Goal: Information Seeking & Learning: Find specific fact

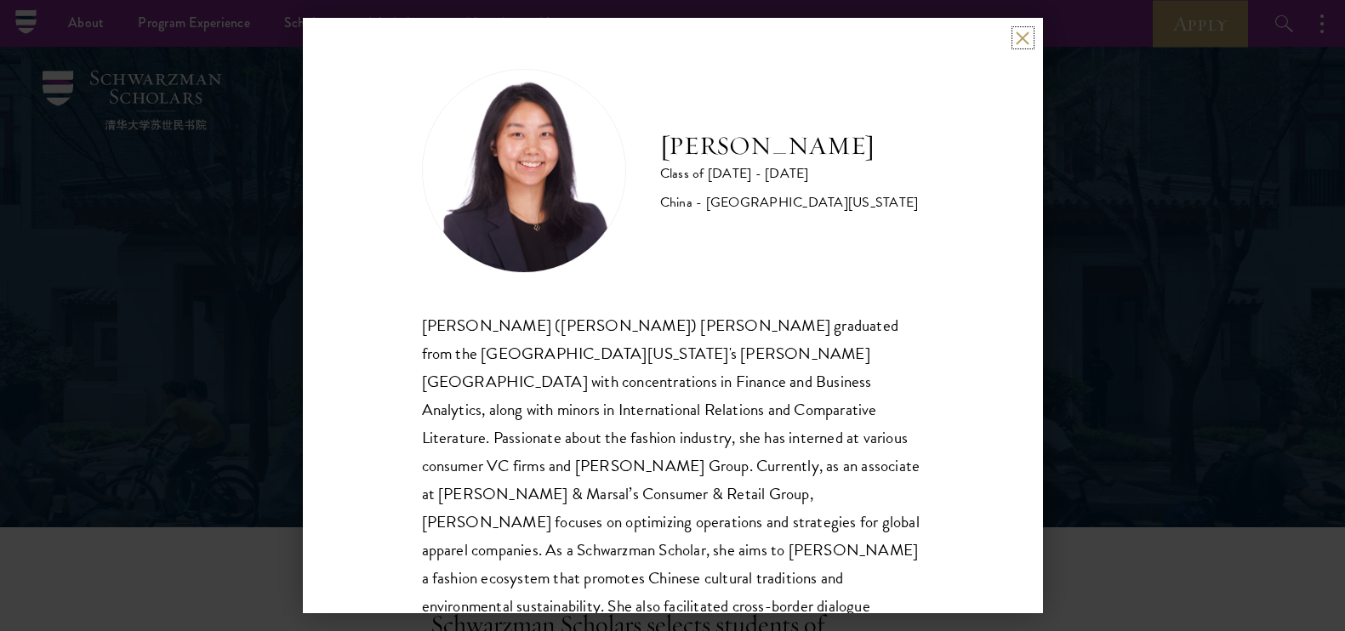
click at [1026, 36] on button at bounding box center [1023, 38] width 14 height 14
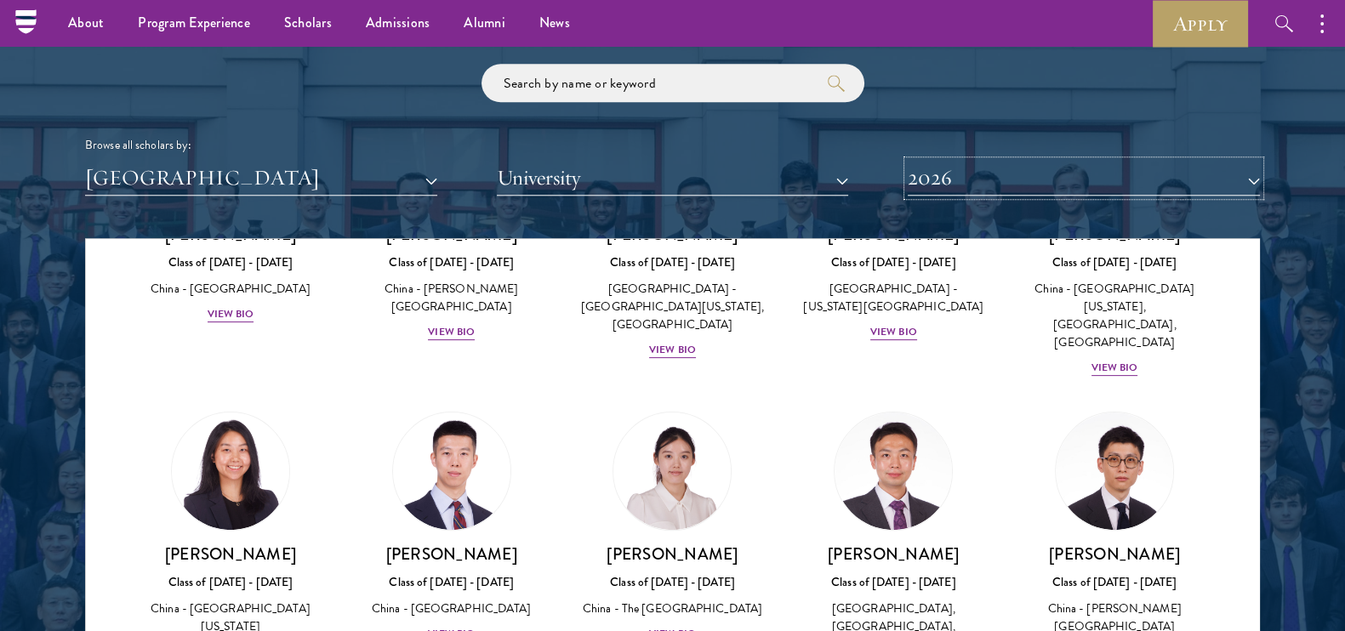
click at [947, 165] on button "2026" at bounding box center [1084, 178] width 352 height 35
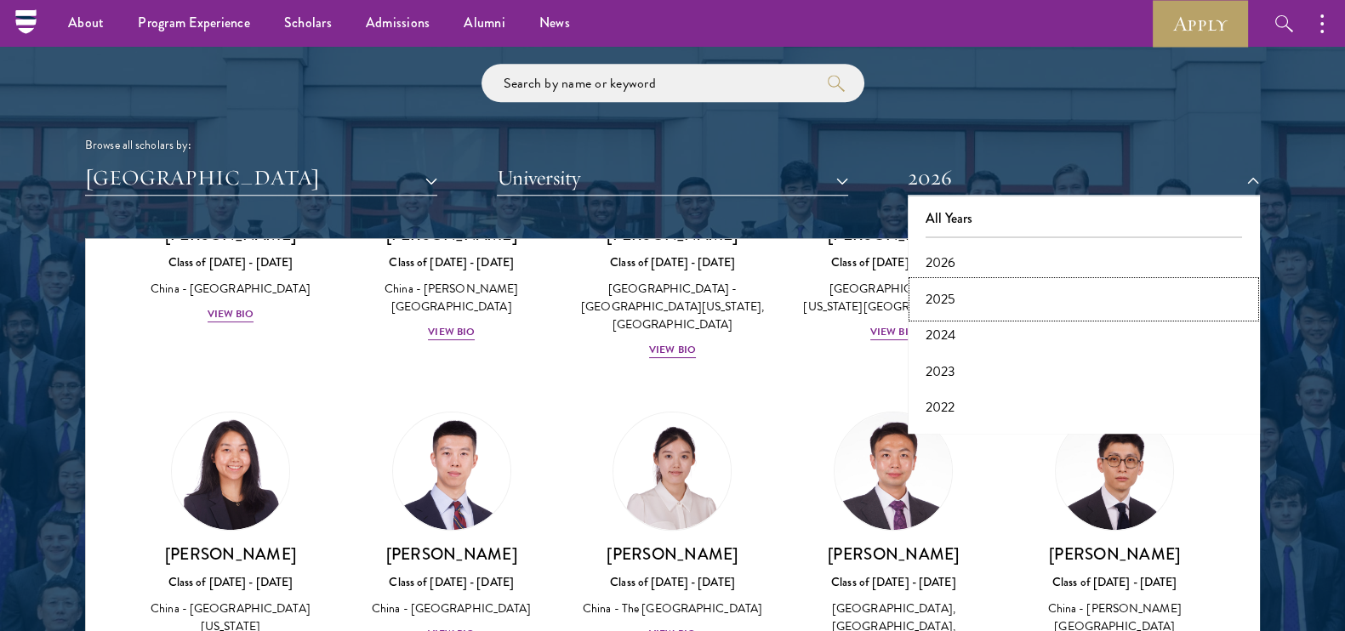
click at [953, 301] on button "2025" at bounding box center [1084, 300] width 342 height 36
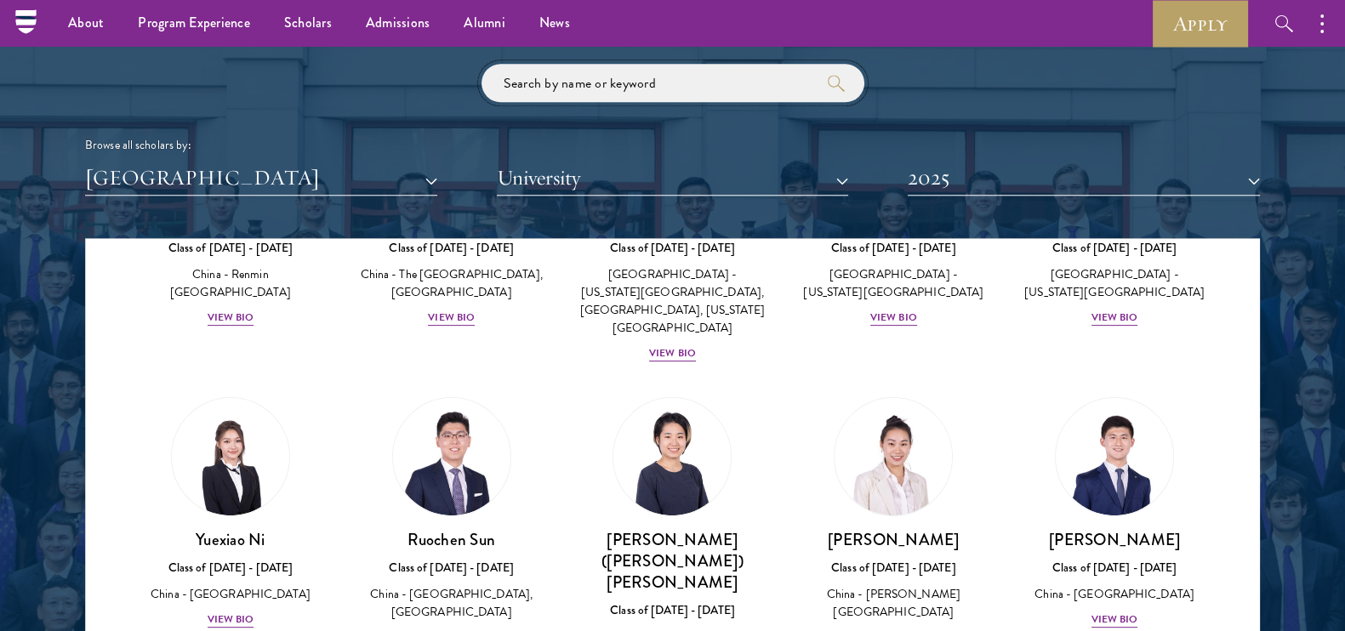
drag, startPoint x: 693, startPoint y: 91, endPoint x: 141, endPoint y: 97, distance: 551.4
click at [141, 97] on div "Browse all scholars by: [GEOGRAPHIC_DATA] All Countries and Regions [GEOGRAPHIC…" at bounding box center [672, 130] width 1175 height 132
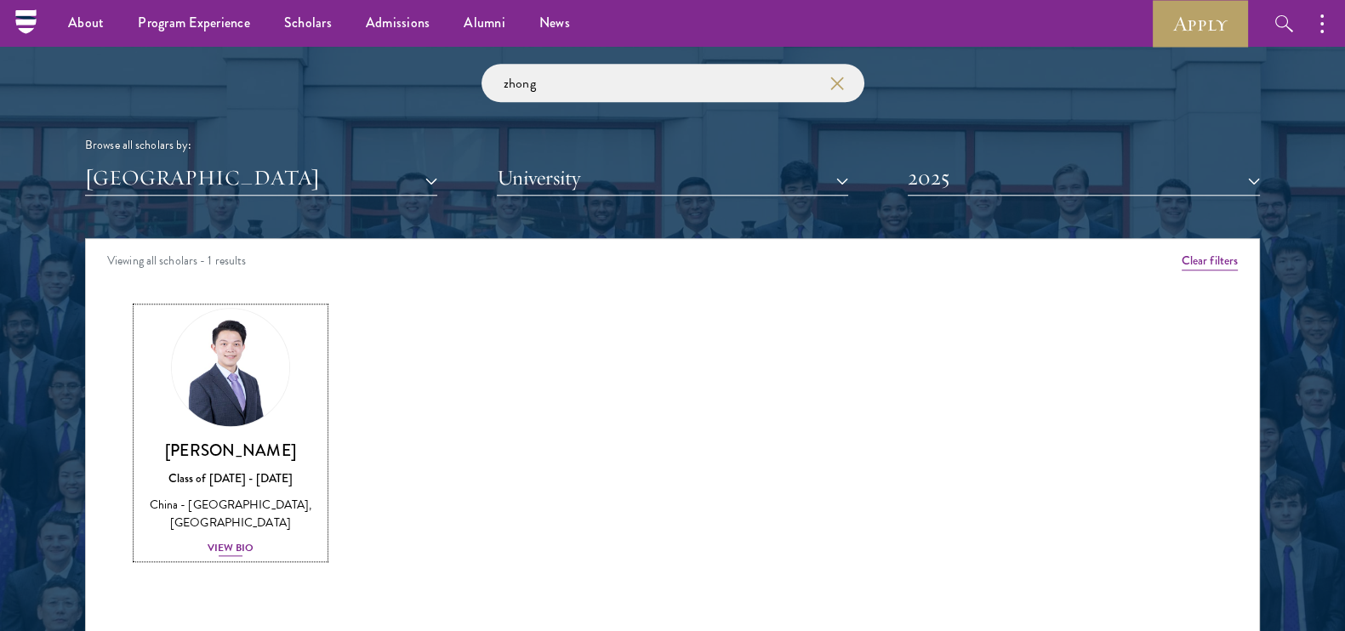
click at [235, 383] on img at bounding box center [230, 367] width 129 height 129
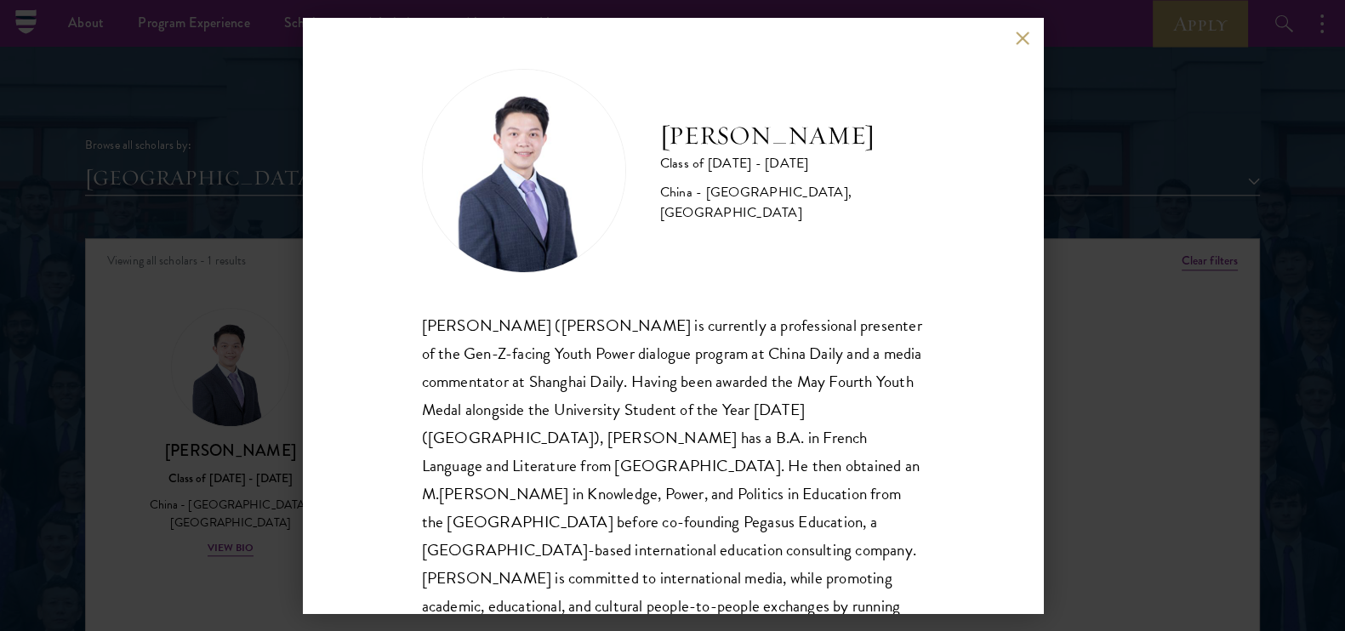
drag, startPoint x: 1133, startPoint y: 285, endPoint x: 1064, endPoint y: 114, distance: 184.4
click at [1133, 285] on div "[PERSON_NAME] Class of [DATE] - [DATE] [GEOGRAPHIC_DATA] - [GEOGRAPHIC_DATA], […" at bounding box center [672, 315] width 1345 height 631
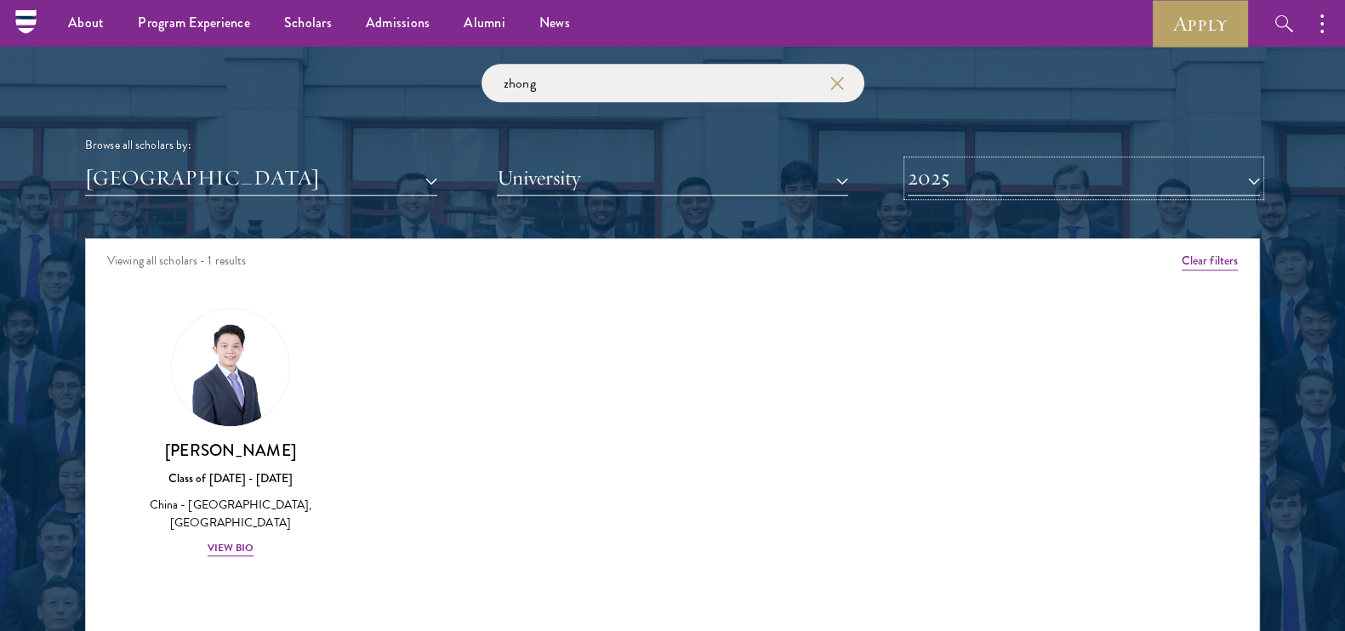
click at [959, 187] on button "2025" at bounding box center [1084, 178] width 352 height 35
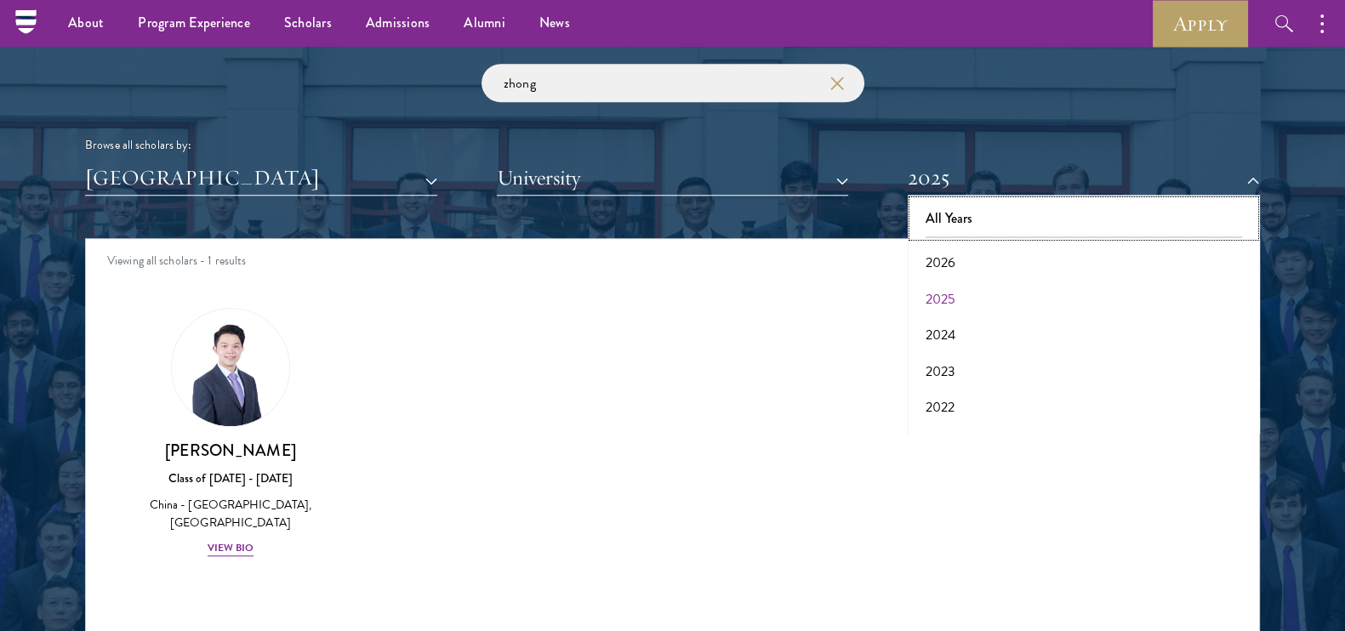
click at [959, 230] on button "All Years" at bounding box center [1084, 219] width 342 height 36
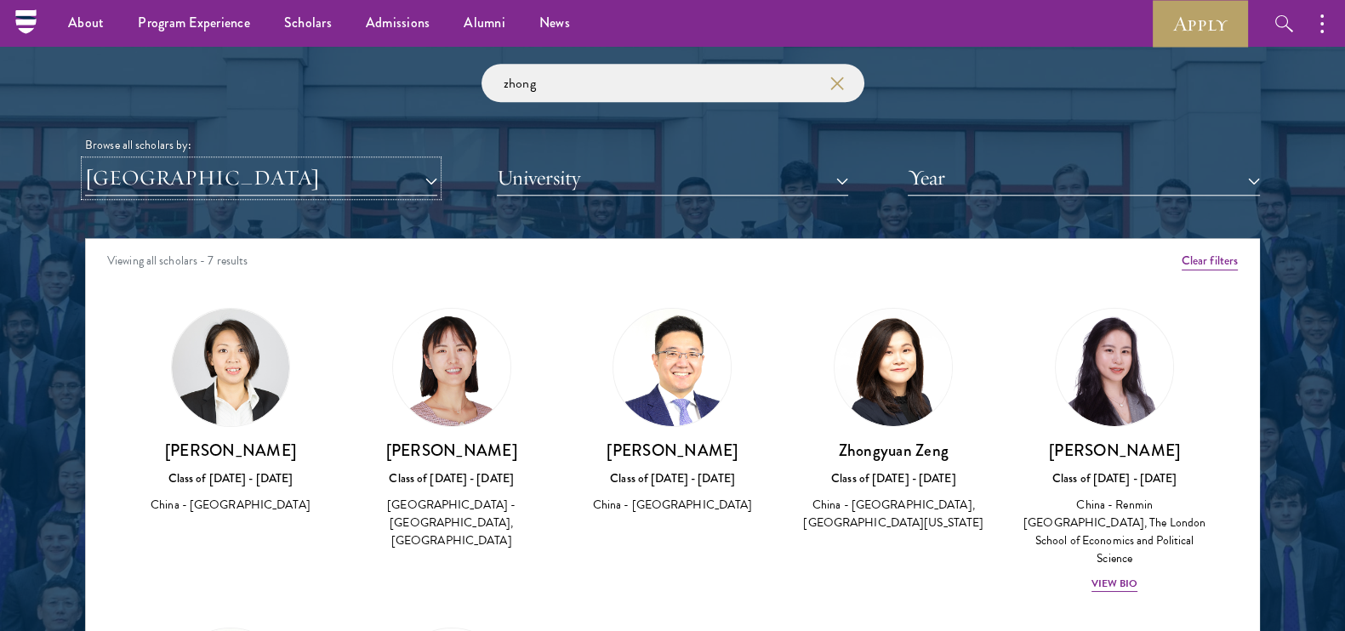
click at [286, 192] on button "[GEOGRAPHIC_DATA]" at bounding box center [261, 178] width 352 height 35
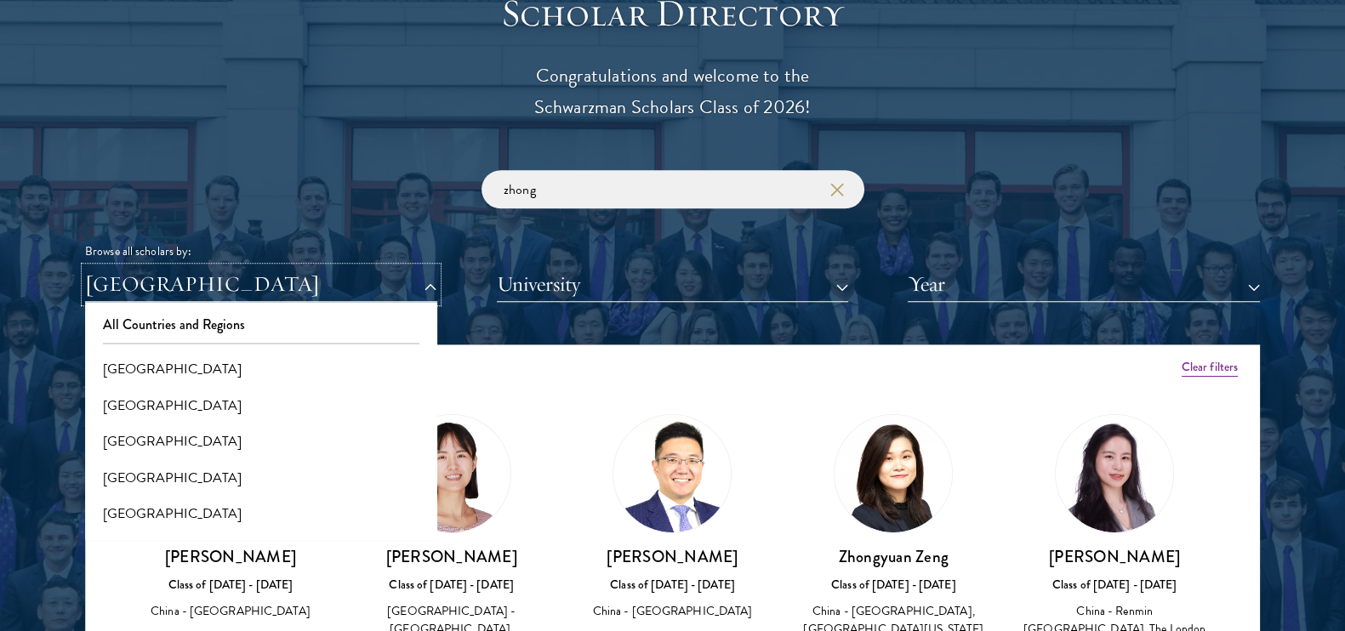
scroll to position [2021, 0]
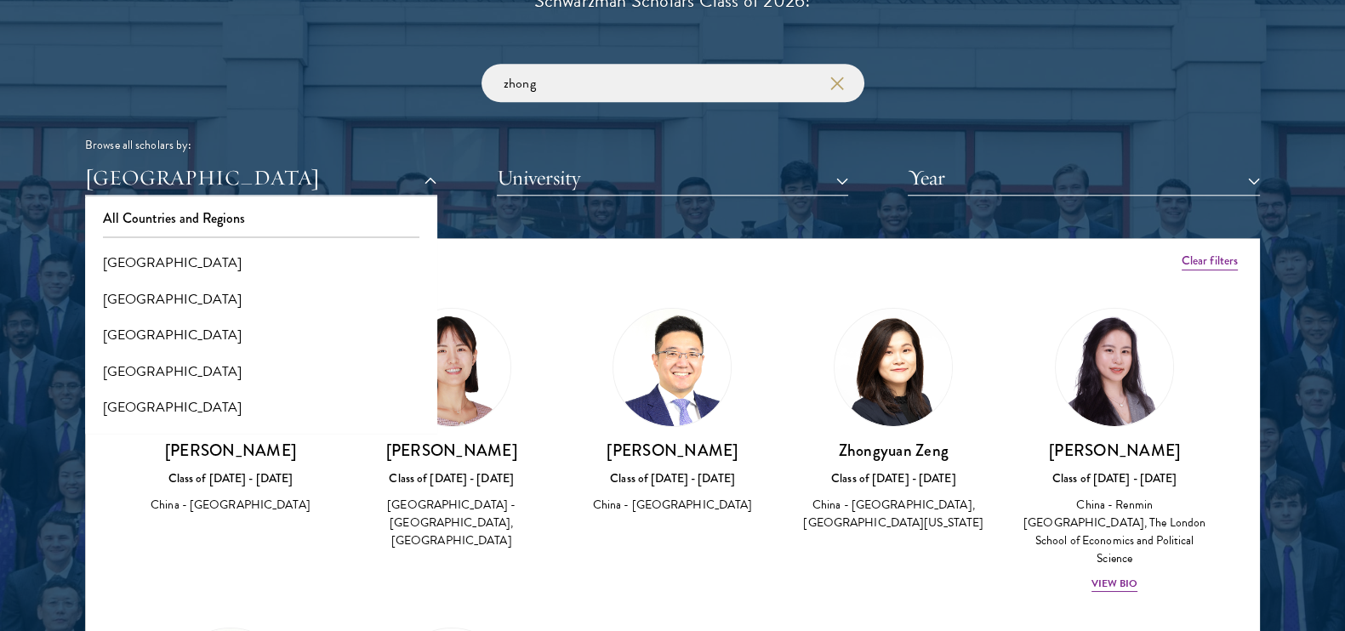
click at [1285, 208] on div at bounding box center [672, 316] width 1345 height 1036
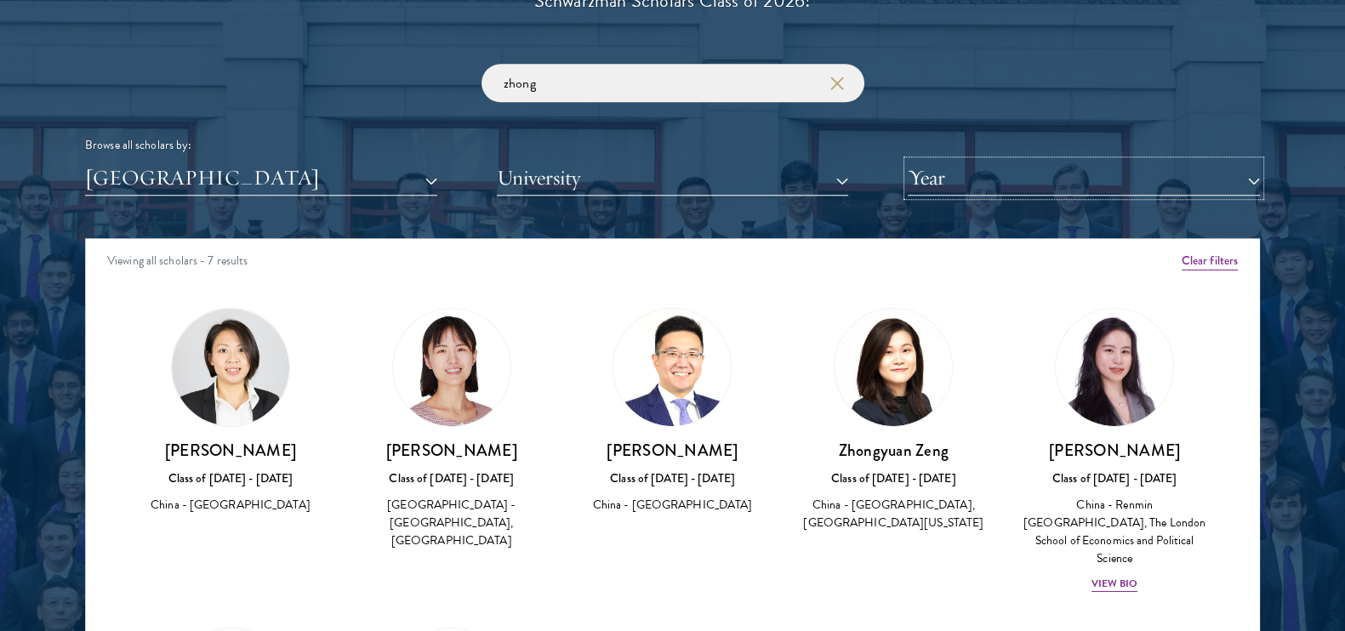
click at [982, 169] on button "Year" at bounding box center [1084, 178] width 352 height 35
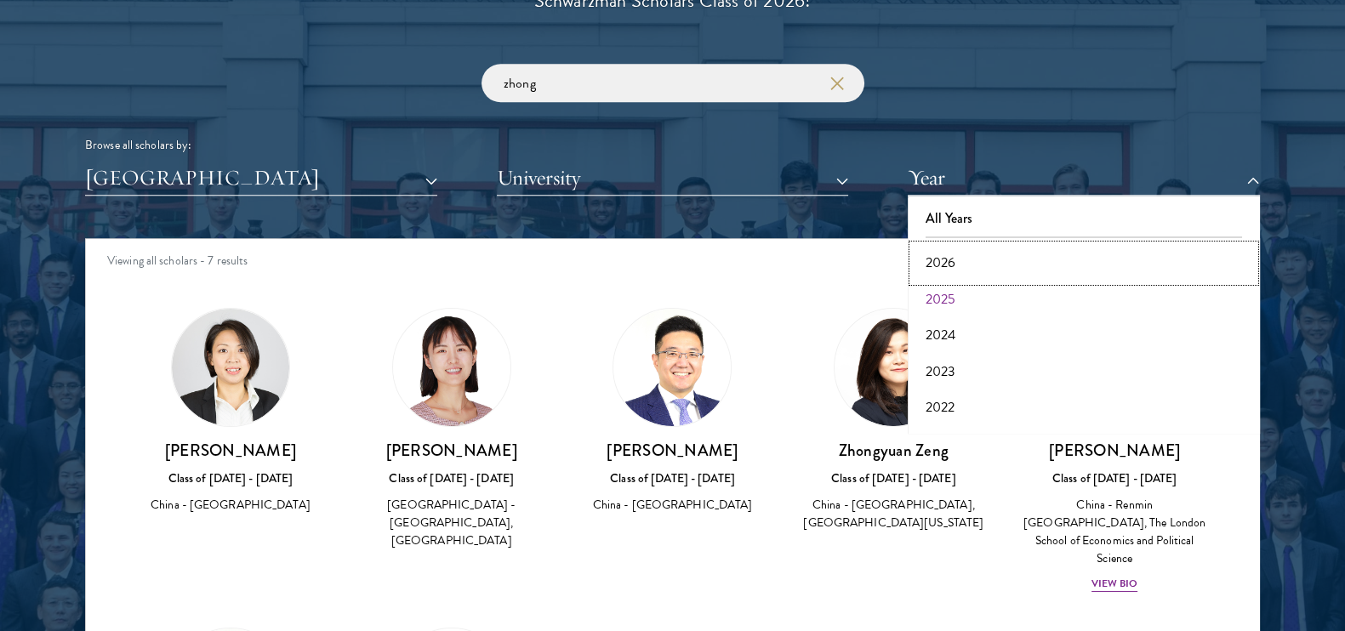
click at [967, 265] on button "2026" at bounding box center [1084, 263] width 342 height 36
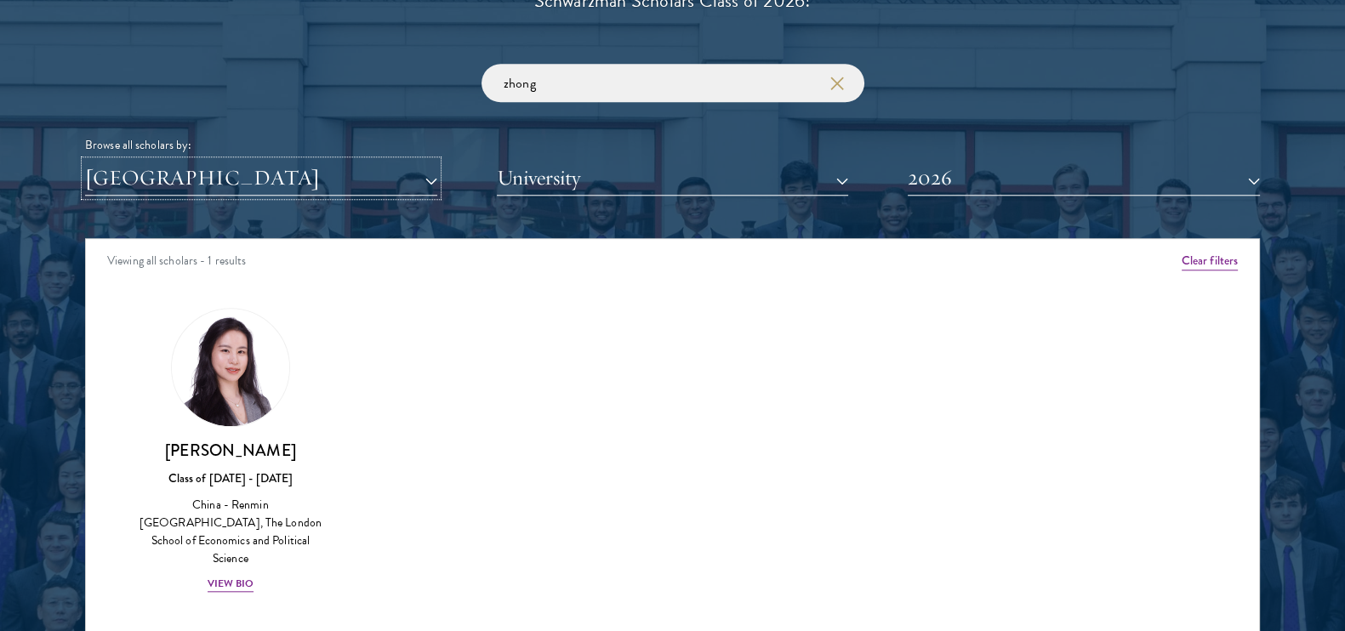
click at [380, 179] on button "[GEOGRAPHIC_DATA]" at bounding box center [261, 178] width 352 height 35
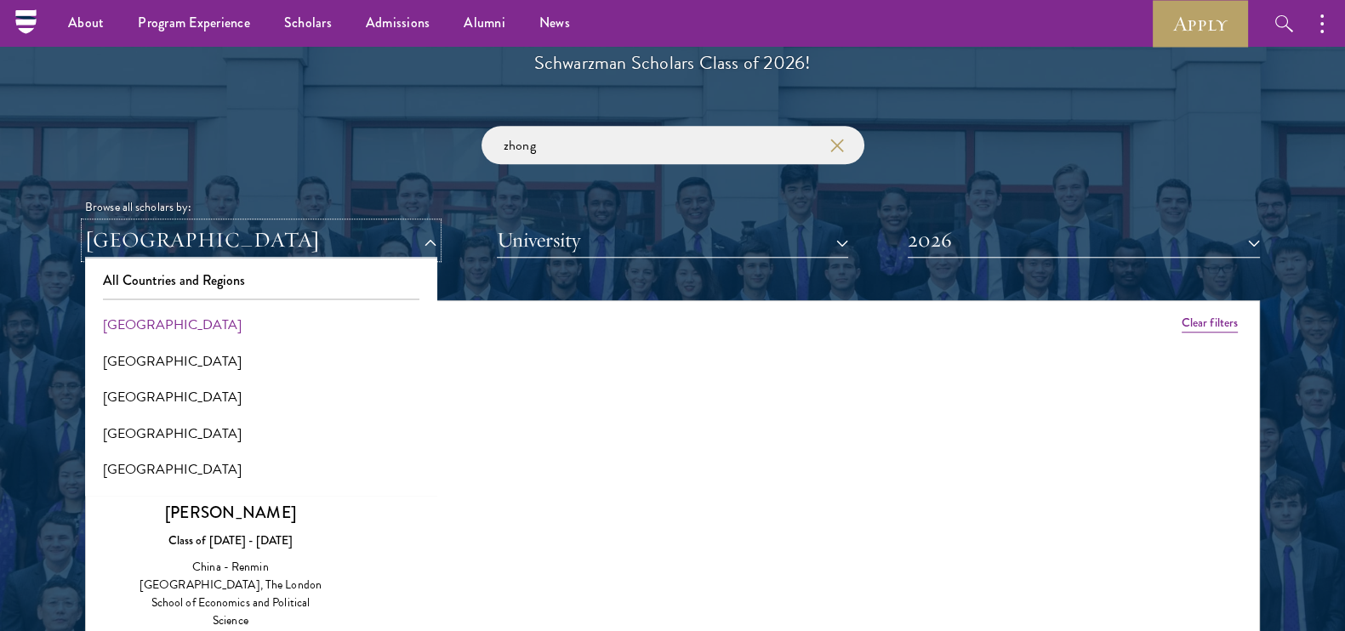
scroll to position [1915, 0]
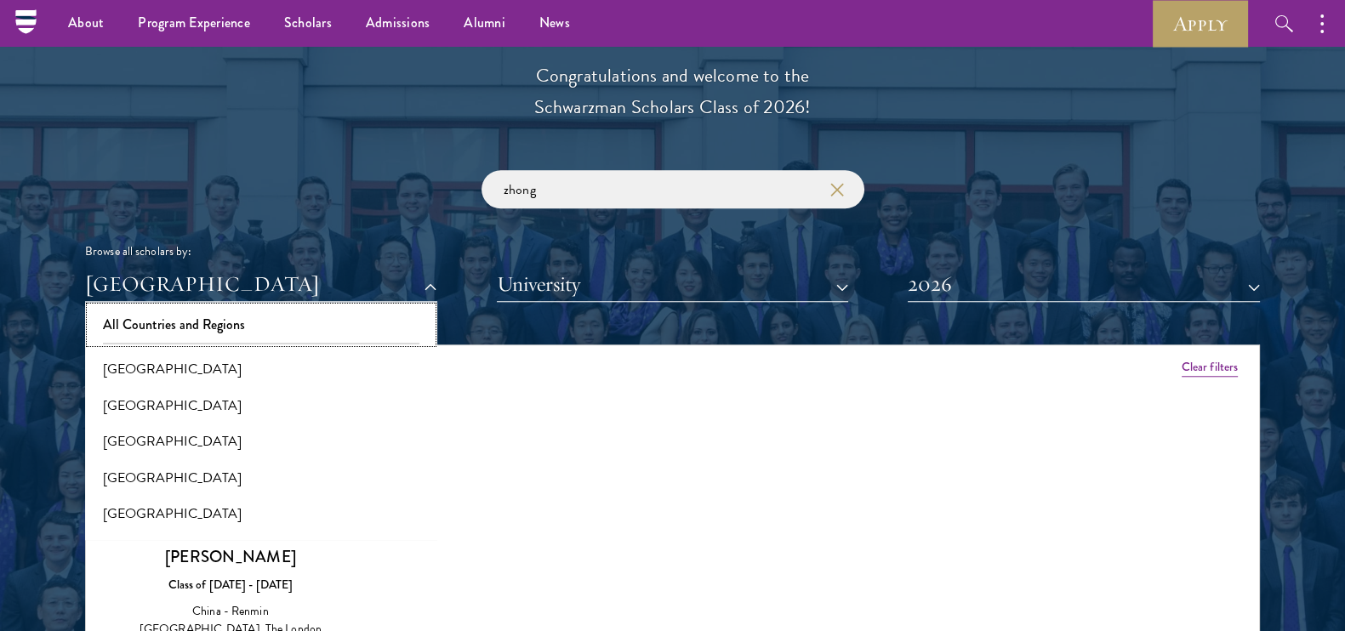
click at [234, 332] on button "All Countries and Regions" at bounding box center [261, 325] width 342 height 36
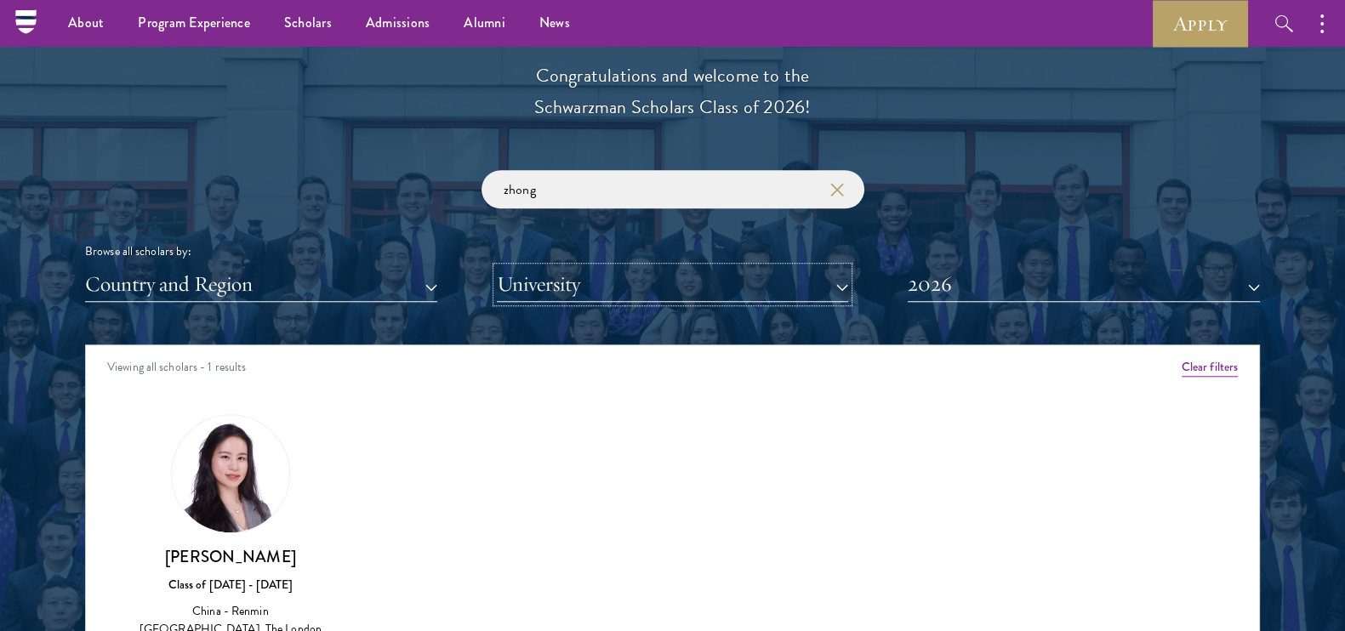
click at [598, 285] on button "University" at bounding box center [673, 284] width 352 height 35
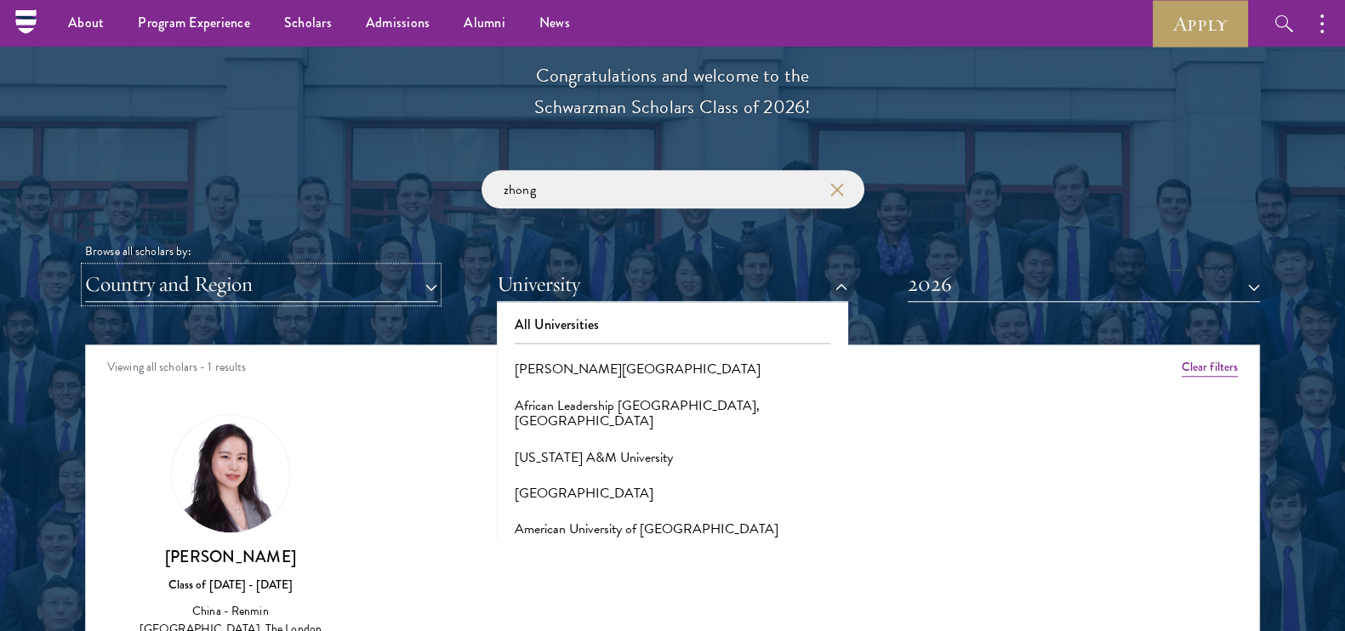
click at [296, 298] on button "Country and Region" at bounding box center [261, 284] width 352 height 35
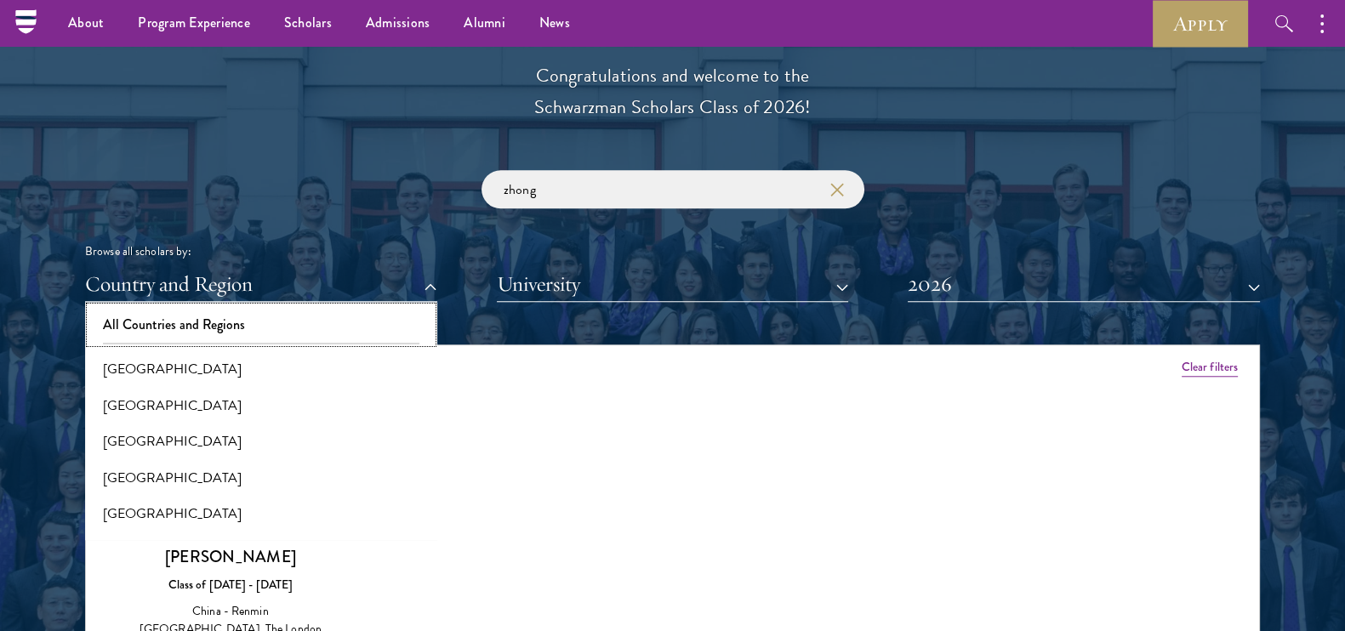
click at [310, 329] on button "All Countries and Regions" at bounding box center [261, 325] width 342 height 36
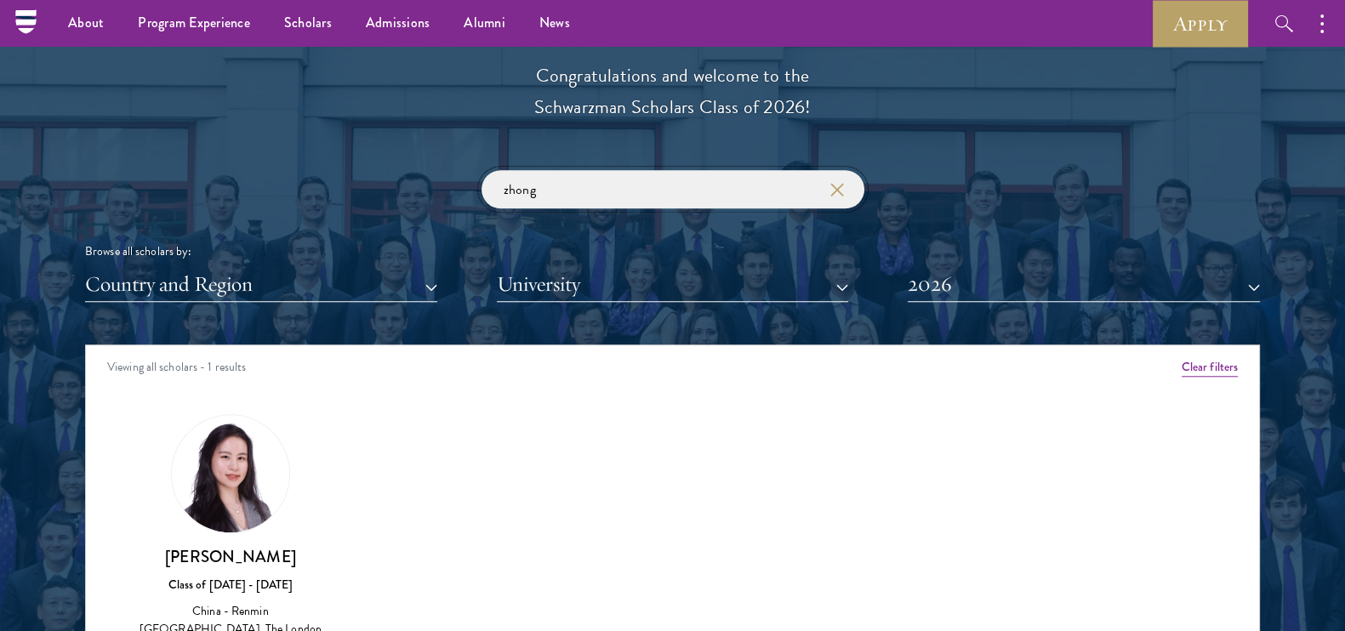
click at [640, 203] on input "zhong" at bounding box center [673, 189] width 383 height 38
type input "z"
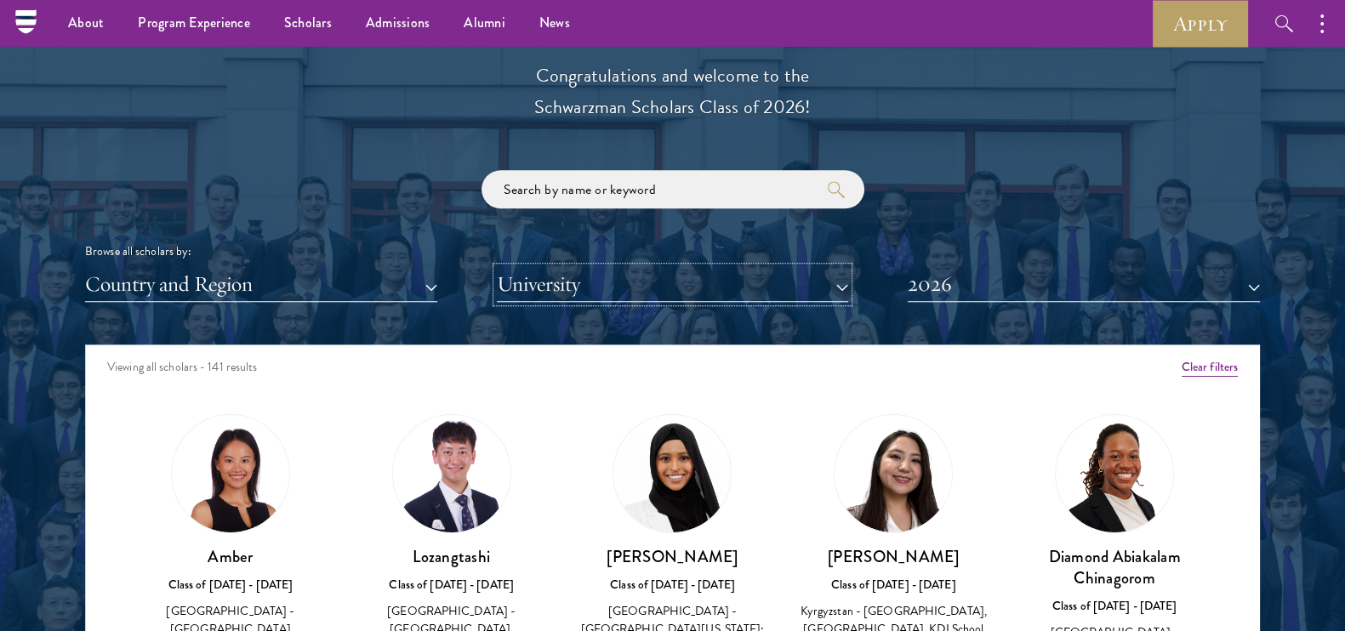
click at [578, 293] on button "University" at bounding box center [673, 284] width 352 height 35
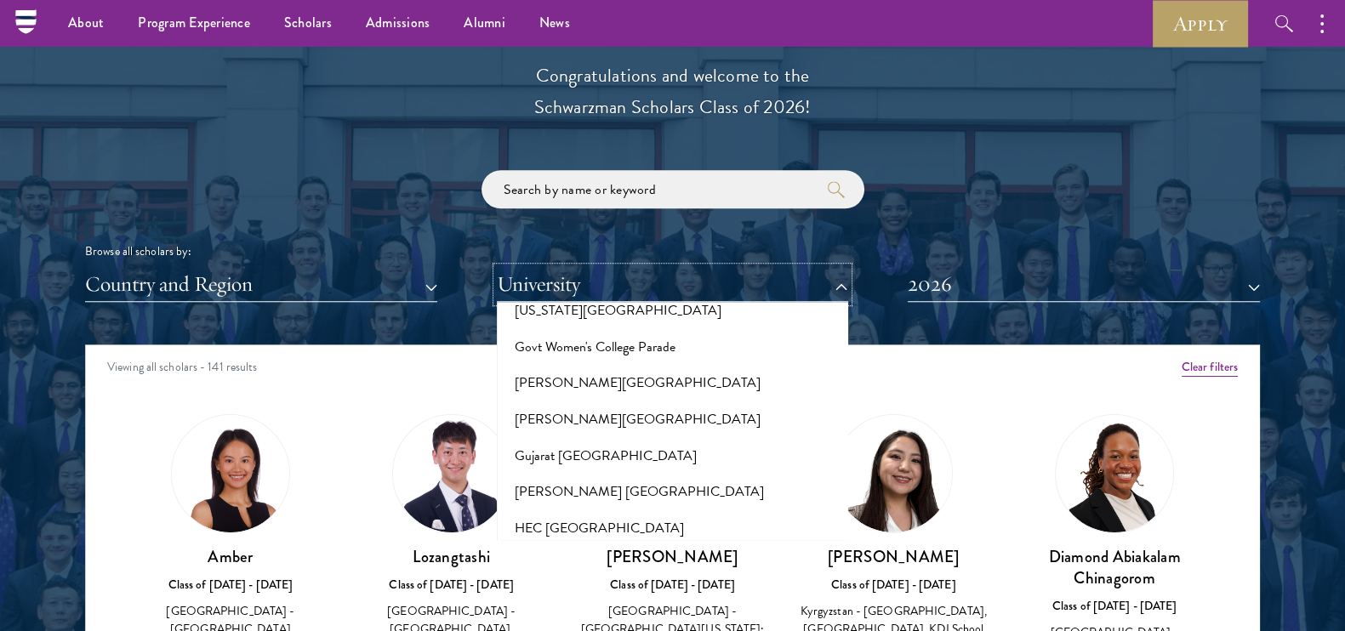
scroll to position [4042, 0]
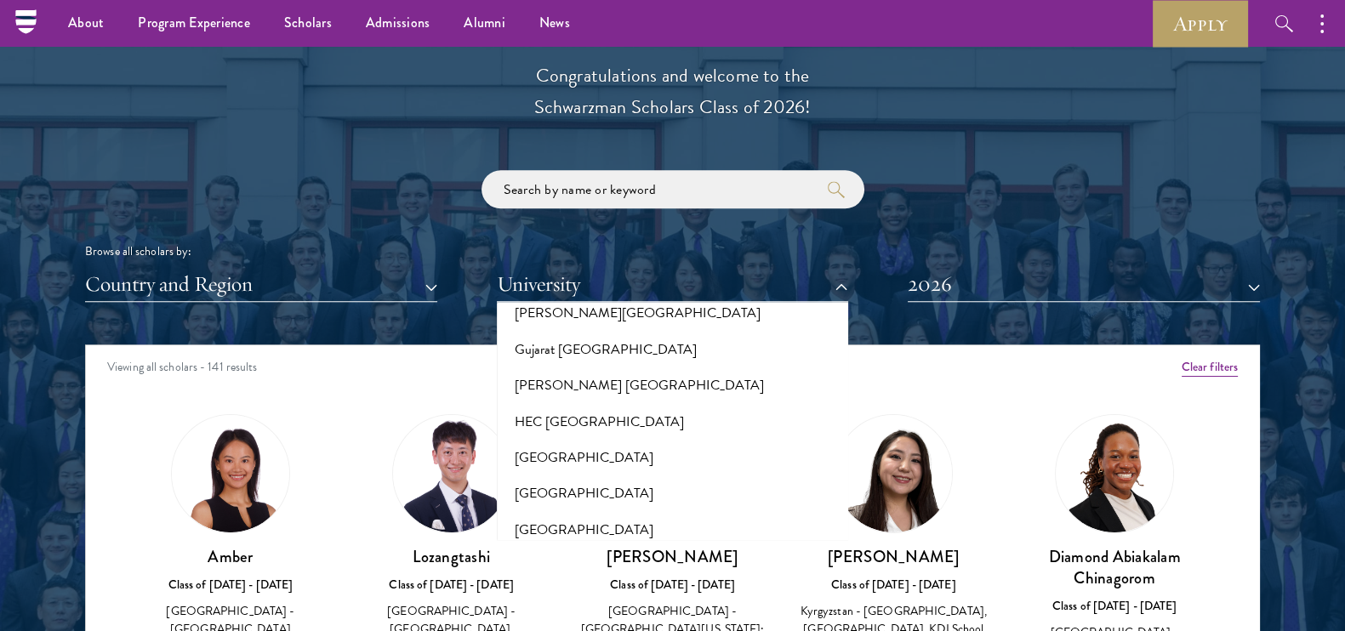
click at [657, 547] on button "[GEOGRAPHIC_DATA]" at bounding box center [673, 565] width 342 height 36
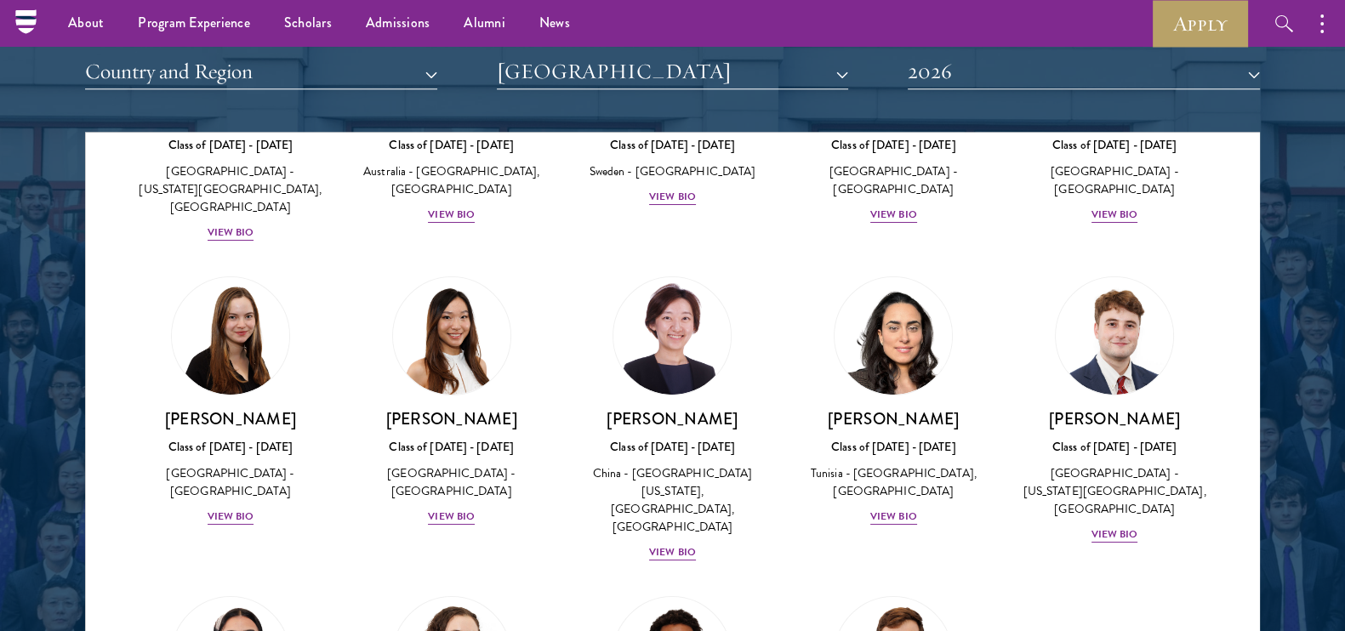
scroll to position [131, 0]
